Goal: Information Seeking & Learning: Learn about a topic

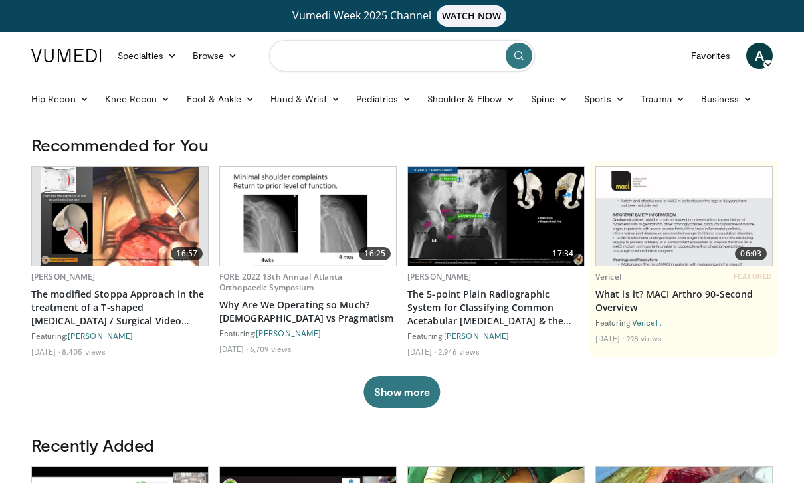
click at [382, 61] on input "Search topics, interventions" at bounding box center [402, 56] width 266 height 32
type input "*"
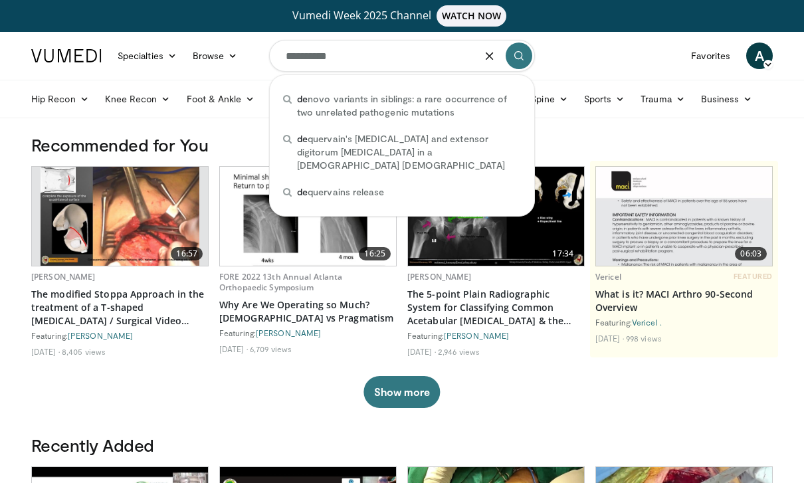
type input "**********"
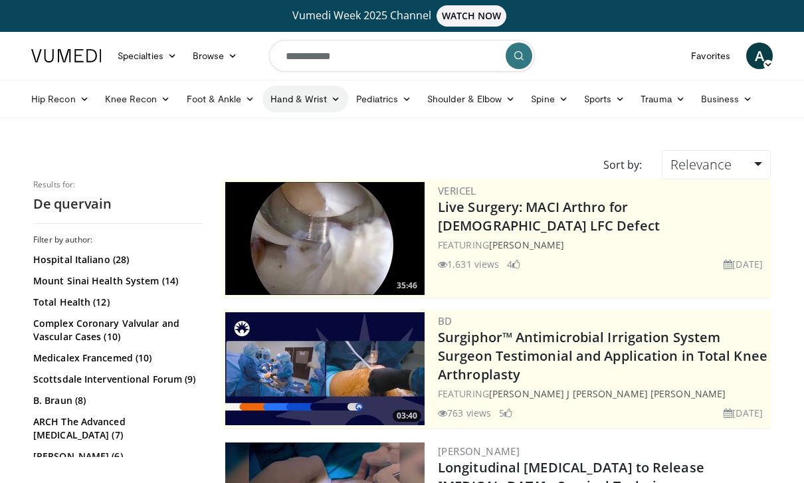
click at [311, 102] on link "Hand & Wrist" at bounding box center [306, 99] width 86 height 27
click at [313, 145] on link "Wrist" at bounding box center [342, 151] width 158 height 21
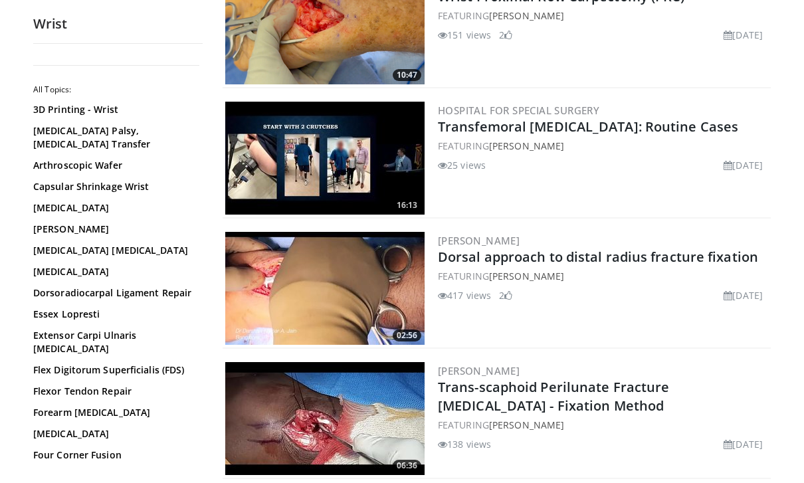
scroll to position [604, 0]
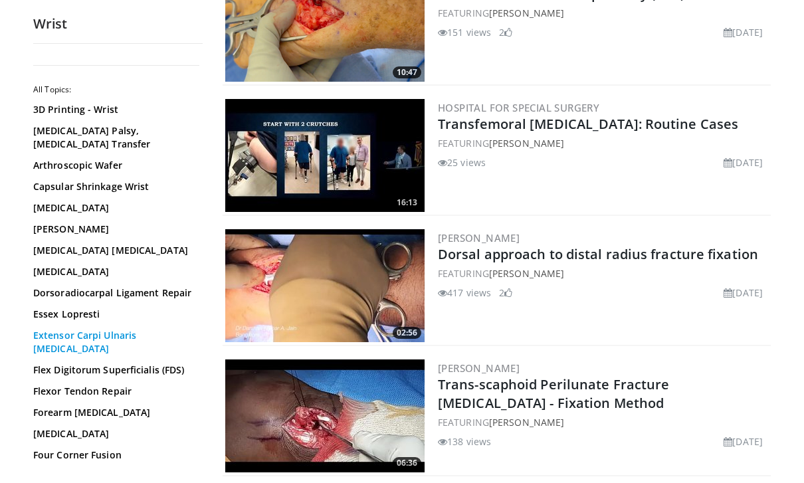
click at [37, 354] on link "Extensor Carpi Ulnaris [MEDICAL_DATA]" at bounding box center [114, 342] width 163 height 27
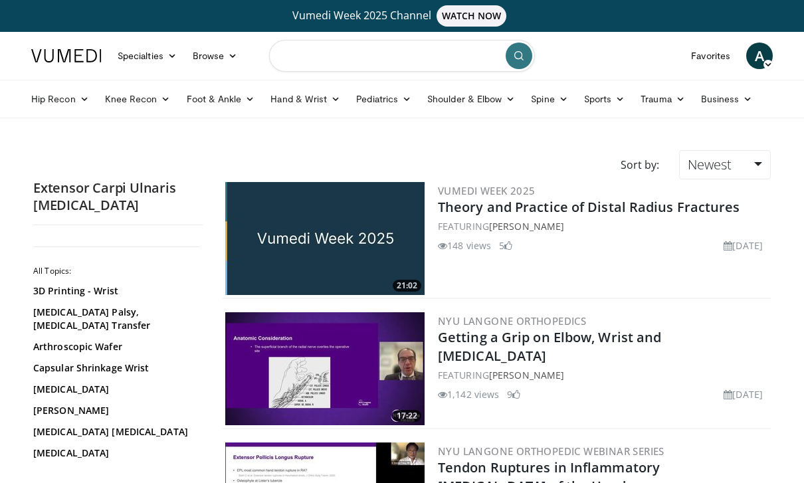
click at [431, 59] on input "Search topics, interventions" at bounding box center [402, 56] width 266 height 32
type input "**********"
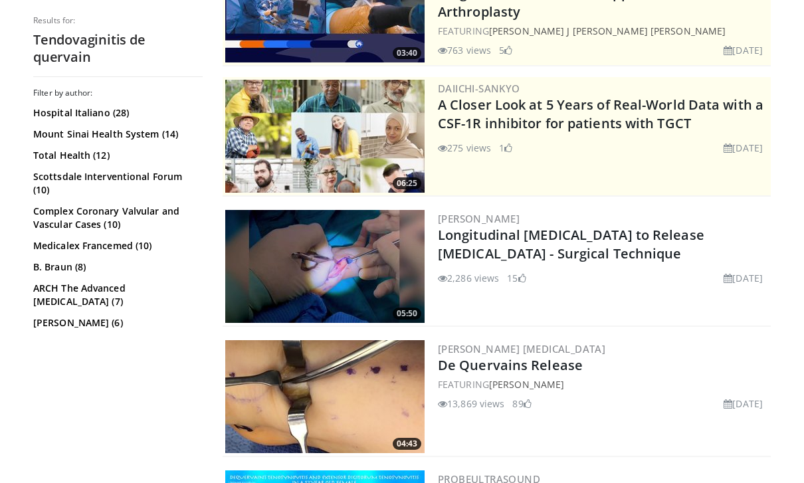
scroll to position [234, 0]
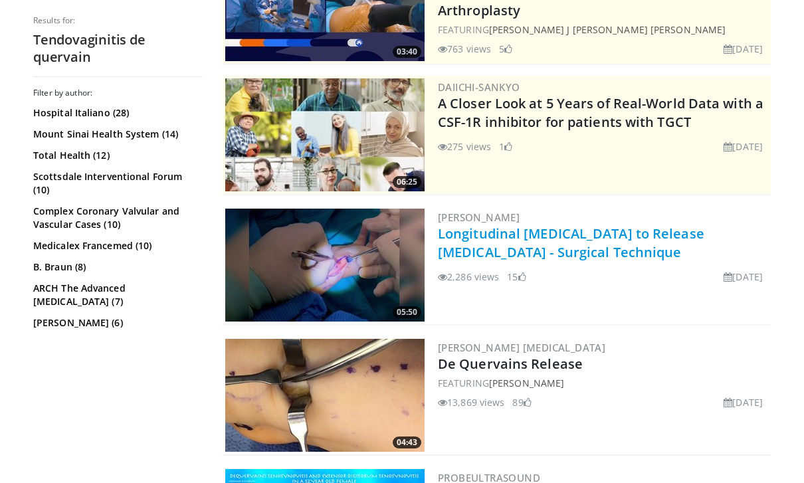
click at [594, 253] on link "Longitudinal [MEDICAL_DATA] to Release [MEDICAL_DATA] - Surgical Technique" at bounding box center [571, 243] width 267 height 37
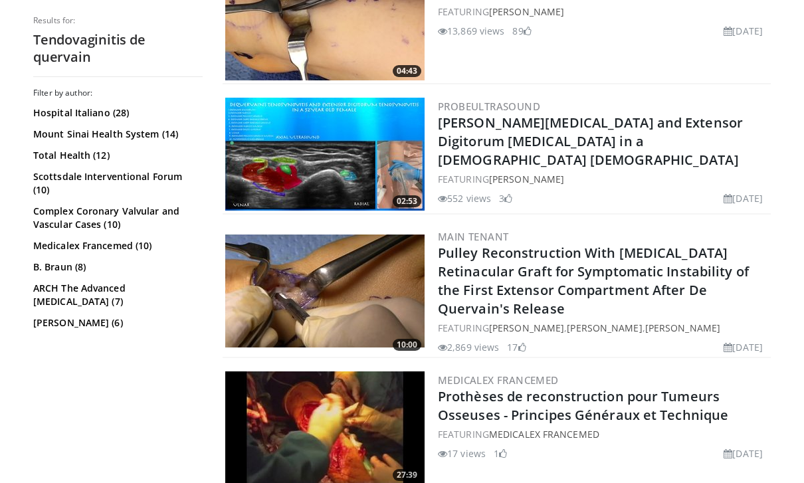
scroll to position [601, 0]
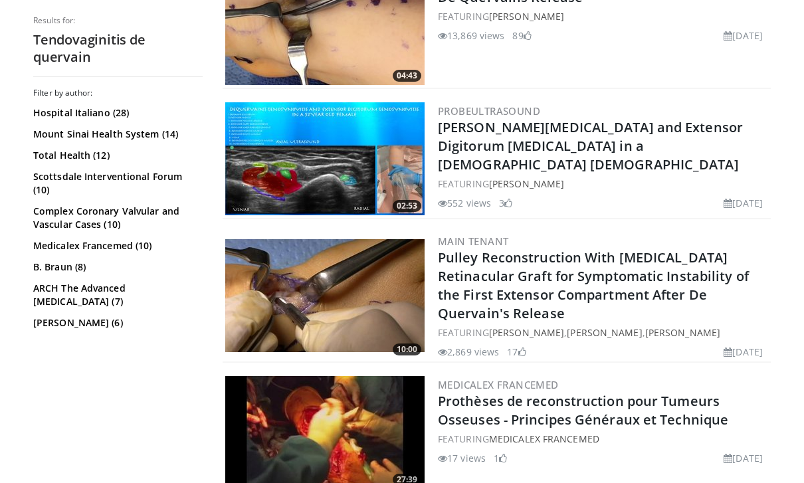
click at [659, 191] on div "552 views May 22, 2023 3" at bounding box center [603, 200] width 330 height 19
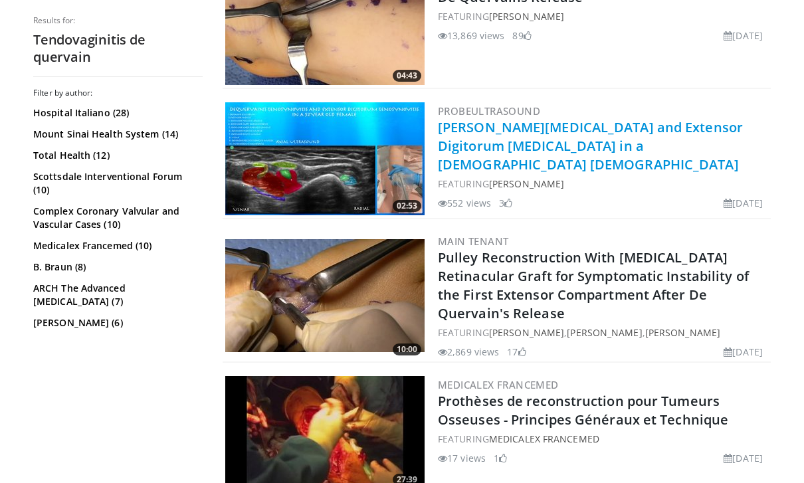
click at [643, 123] on link "[PERSON_NAME][MEDICAL_DATA] and Extensor Digitorum [MEDICAL_DATA] in a [DEMOGRA…" at bounding box center [590, 145] width 305 height 55
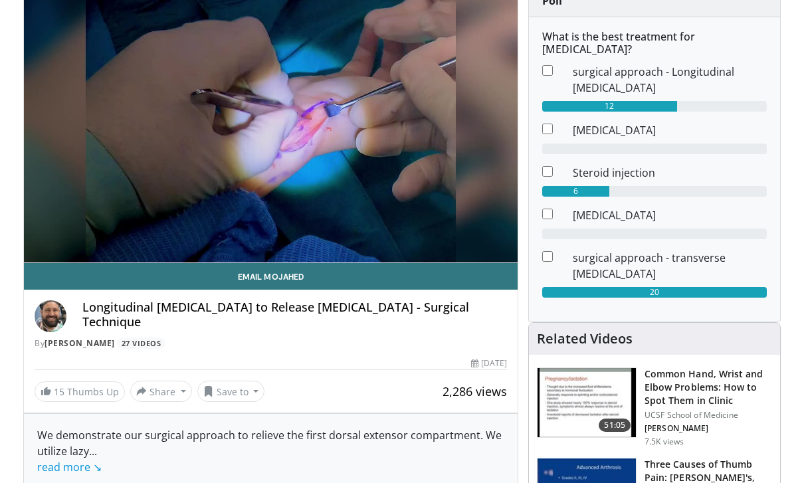
scroll to position [150, 0]
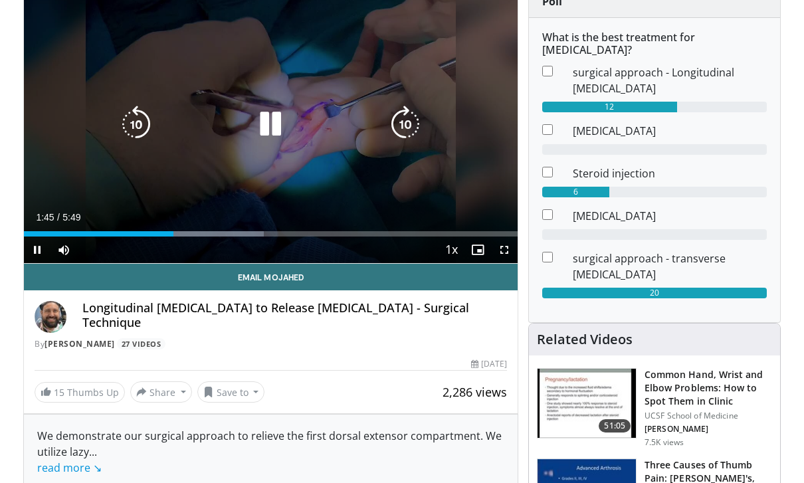
click at [269, 124] on icon "Video Player" at bounding box center [270, 124] width 37 height 37
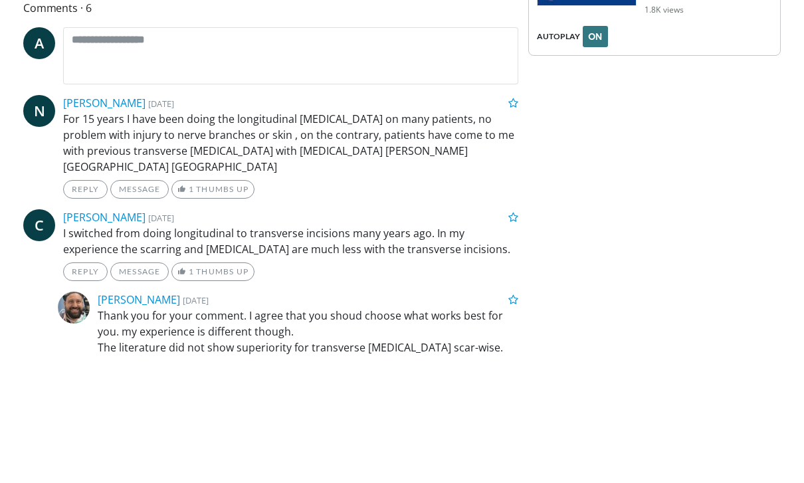
scroll to position [594, 0]
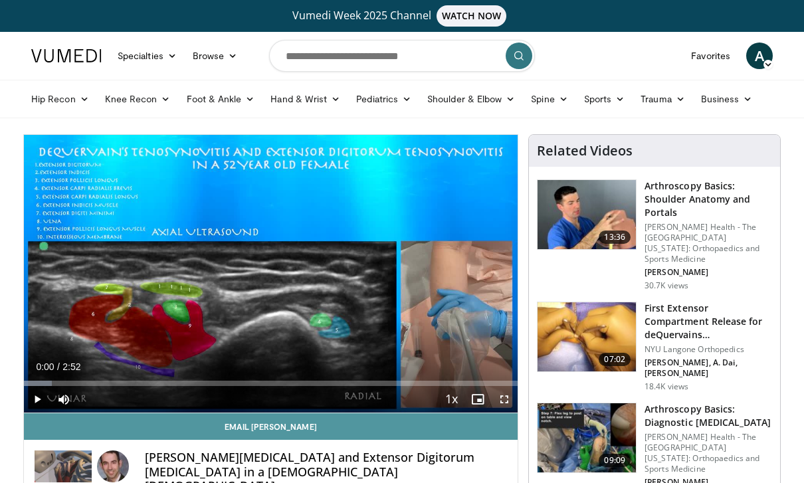
click at [43, 417] on link "Email Scott" at bounding box center [271, 426] width 494 height 27
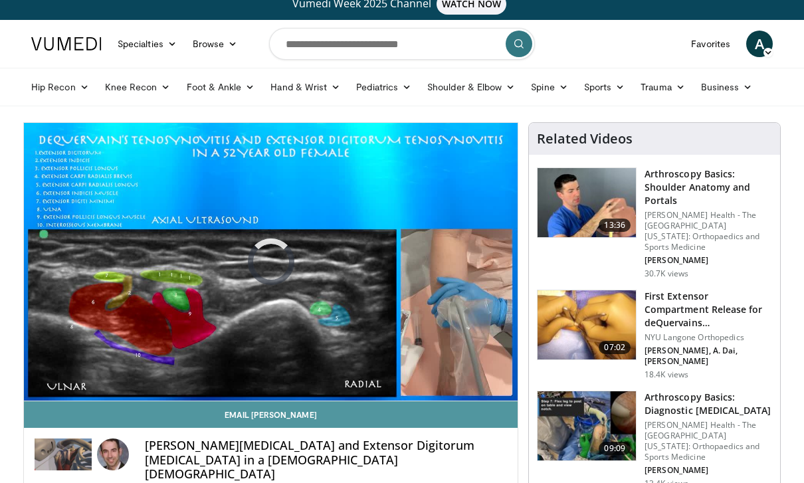
scroll to position [7, 0]
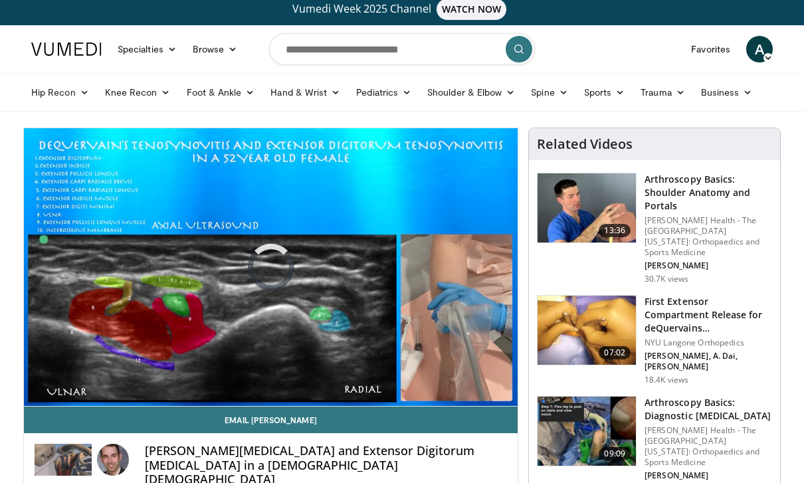
click at [643, 336] on link "07:02 First Extensor Compartment Release for deQuervains Tenosynovitis NYU Lang…" at bounding box center [654, 340] width 235 height 90
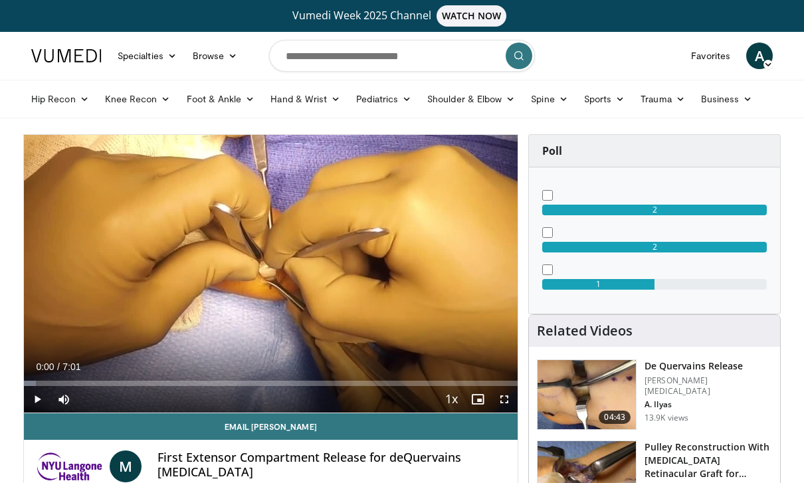
click at [516, 395] on span "Video Player" at bounding box center [504, 399] width 27 height 27
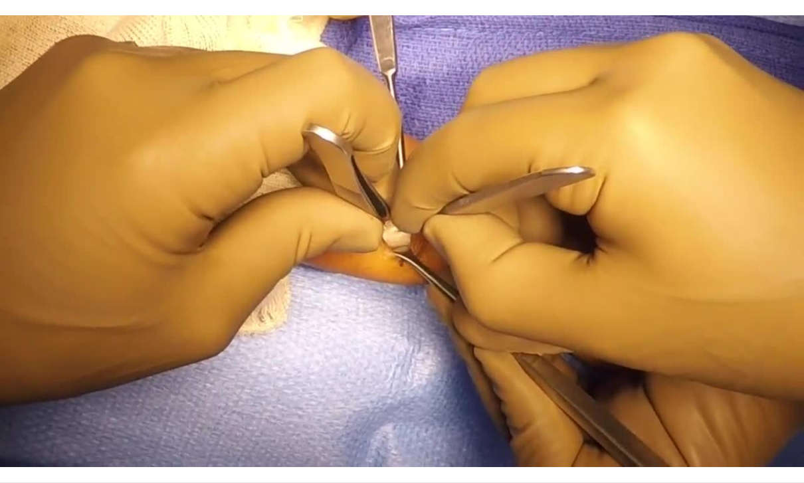
scroll to position [56, 0]
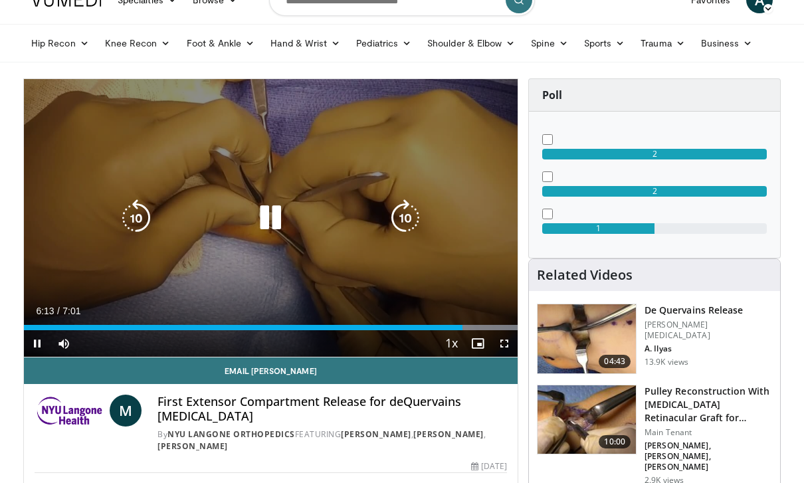
click at [66, 252] on div "10 seconds Tap to unmute" at bounding box center [271, 218] width 494 height 278
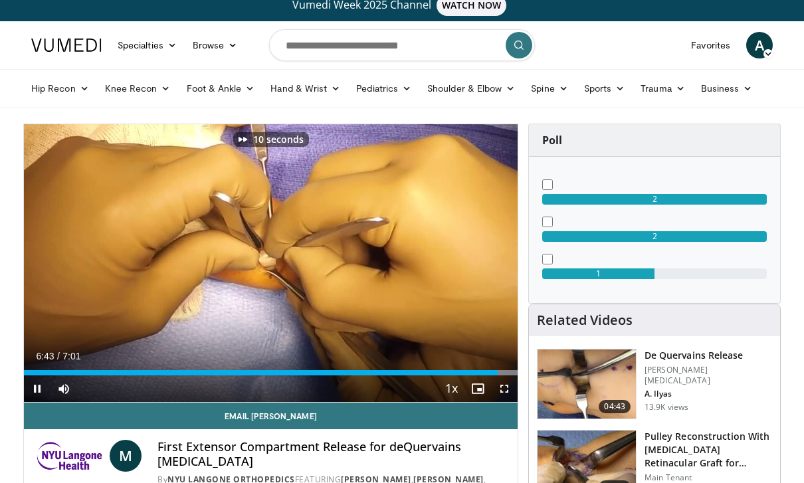
scroll to position [0, 0]
